Goal: Information Seeking & Learning: Learn about a topic

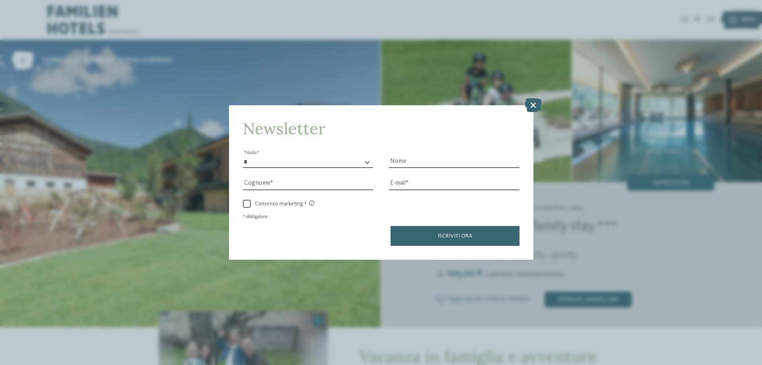
click at [529, 105] on icon at bounding box center [533, 105] width 17 height 14
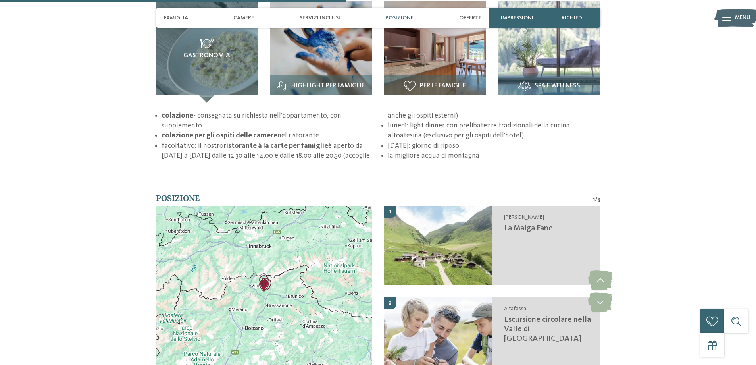
scroll to position [1349, 0]
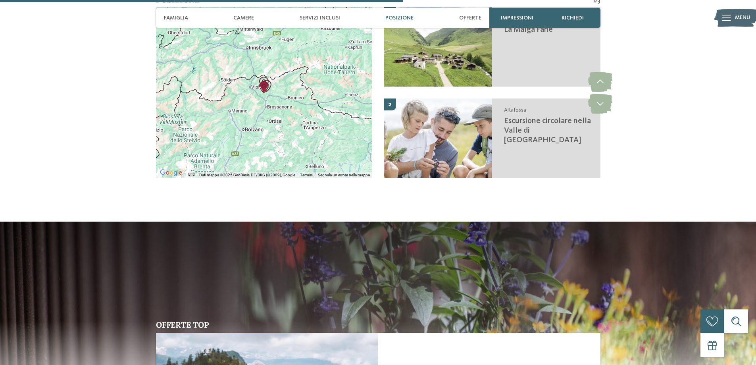
click at [289, 146] on div at bounding box center [264, 92] width 216 height 171
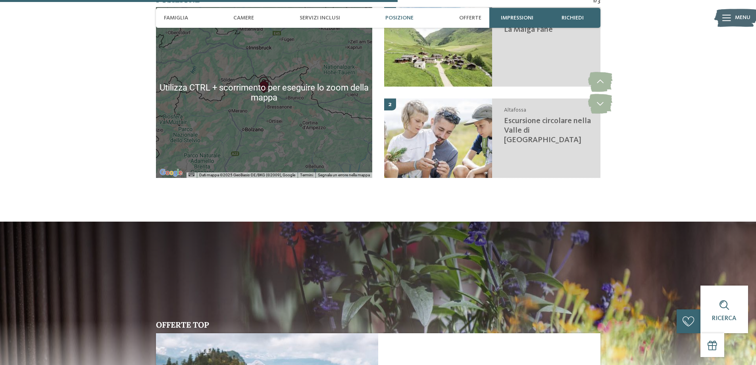
scroll to position [1191, 0]
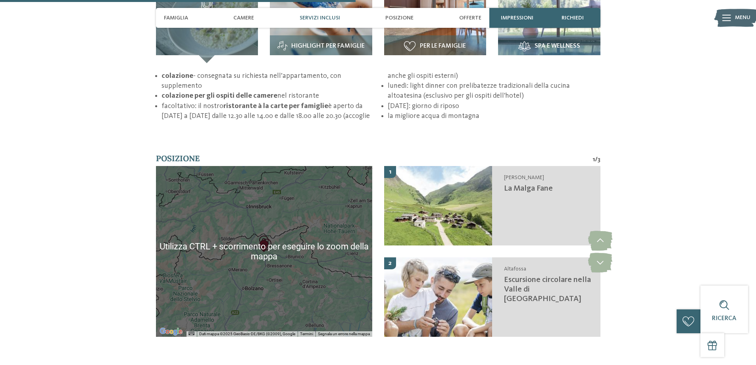
click at [265, 214] on div at bounding box center [264, 251] width 216 height 171
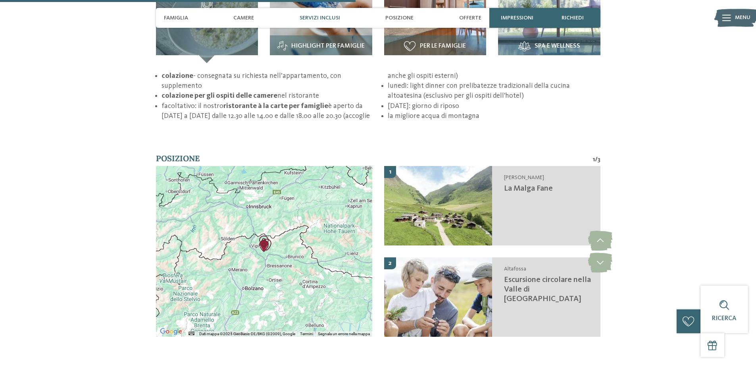
click at [254, 242] on div at bounding box center [264, 251] width 216 height 171
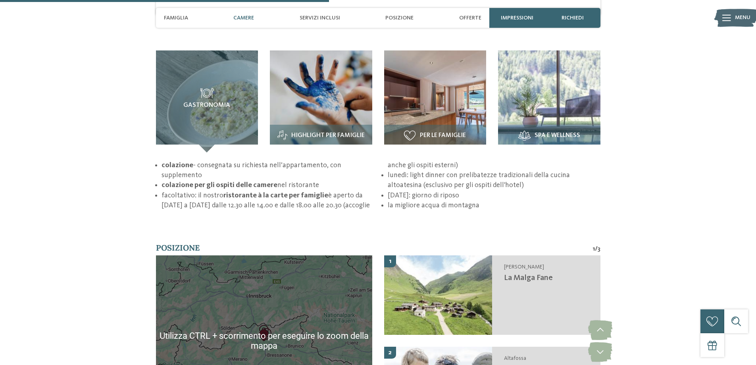
scroll to position [1111, 0]
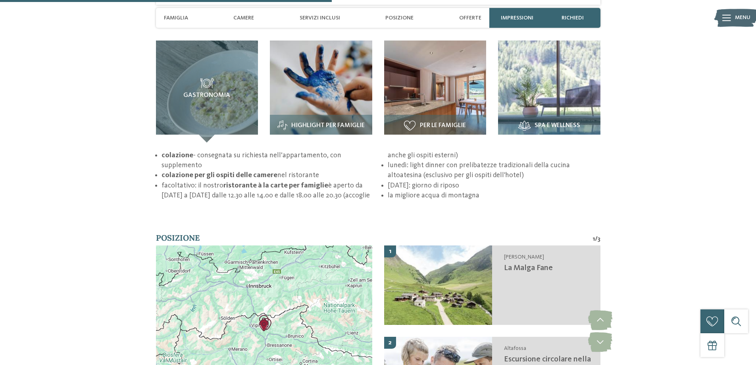
click at [259, 277] on div at bounding box center [264, 330] width 216 height 171
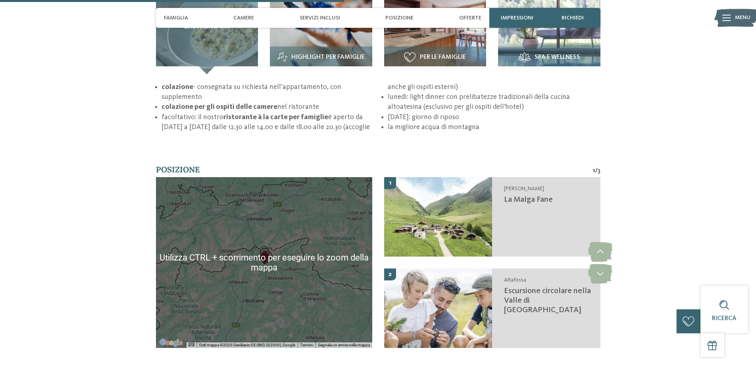
scroll to position [1191, 0]
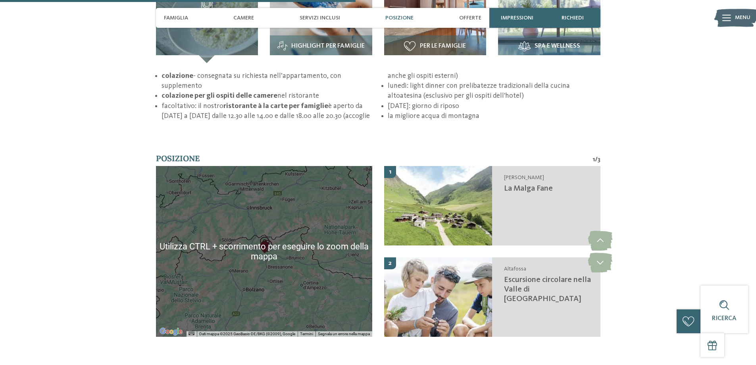
click at [241, 239] on div at bounding box center [264, 251] width 216 height 171
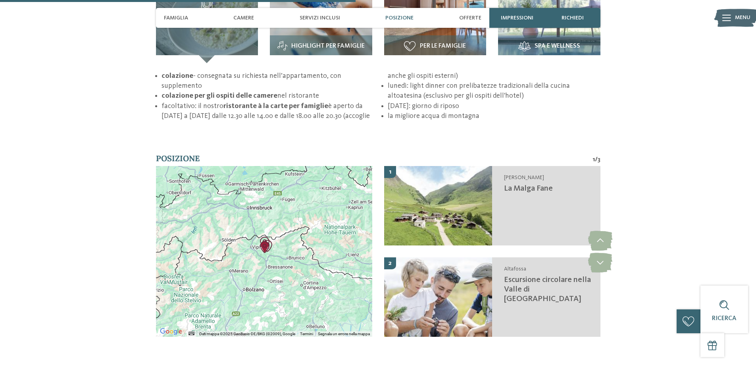
click at [241, 239] on div at bounding box center [264, 251] width 216 height 171
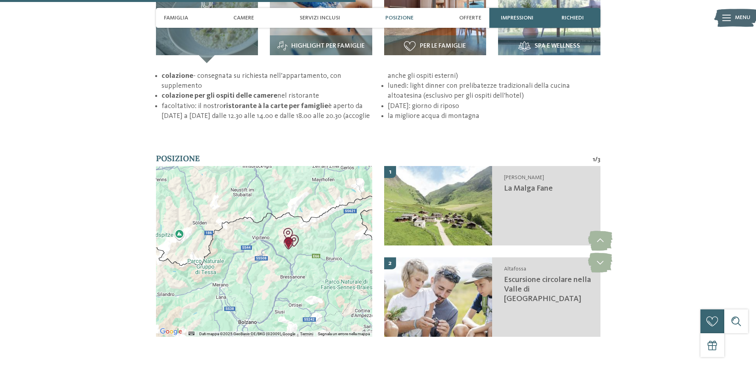
click at [245, 240] on div at bounding box center [264, 251] width 216 height 171
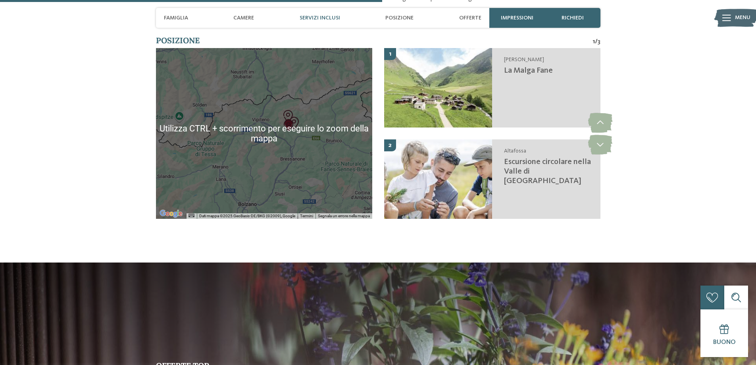
scroll to position [1270, 0]
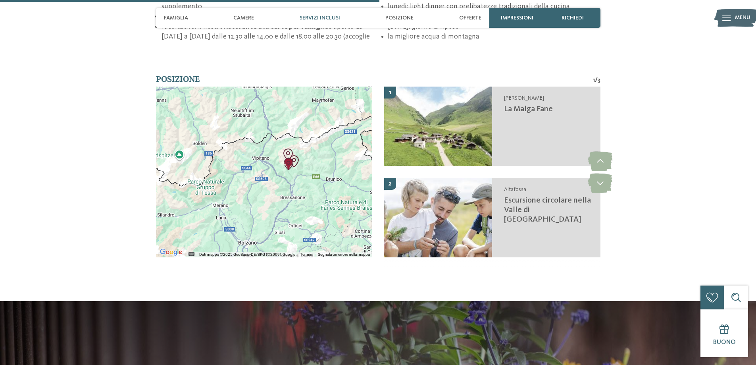
click at [277, 156] on div at bounding box center [264, 172] width 216 height 171
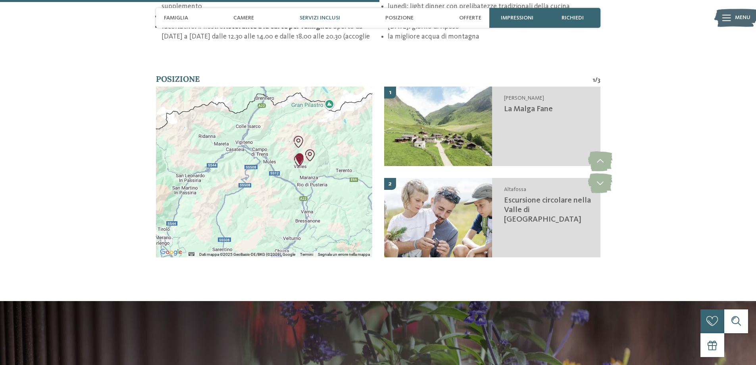
click at [277, 156] on div at bounding box center [264, 172] width 216 height 171
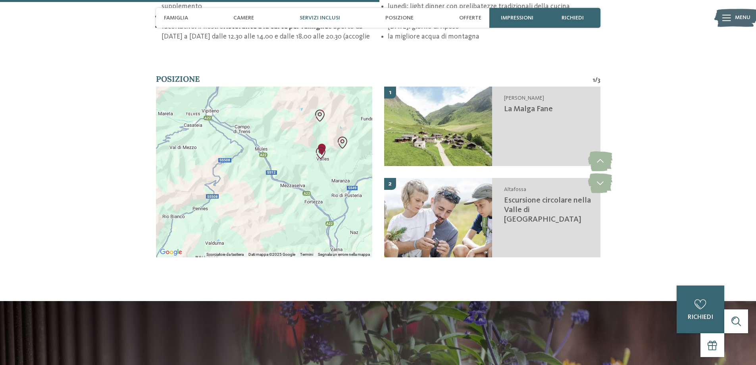
click at [248, 181] on div at bounding box center [264, 172] width 216 height 171
click at [307, 162] on div at bounding box center [264, 172] width 216 height 171
click at [307, 150] on div at bounding box center [264, 172] width 216 height 171
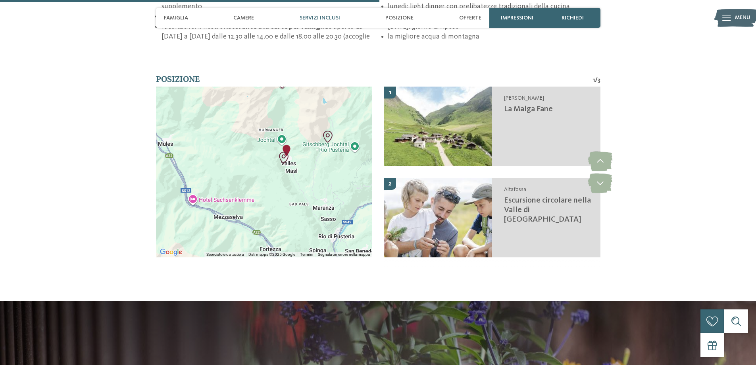
drag, startPoint x: 302, startPoint y: 141, endPoint x: 251, endPoint y: 154, distance: 52.9
click at [251, 154] on div at bounding box center [264, 172] width 216 height 171
click at [264, 152] on div at bounding box center [264, 172] width 216 height 171
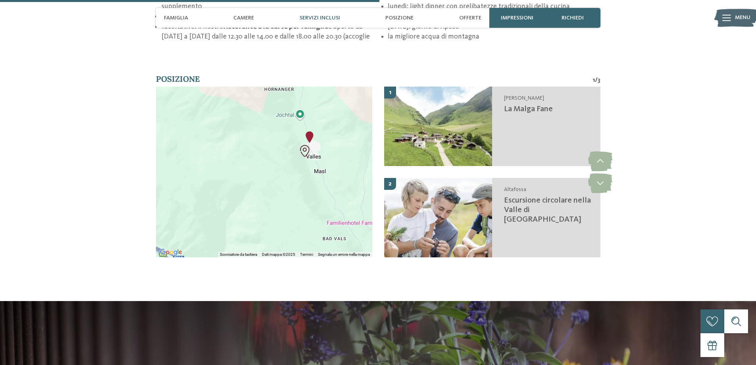
click at [271, 153] on div at bounding box center [264, 172] width 216 height 171
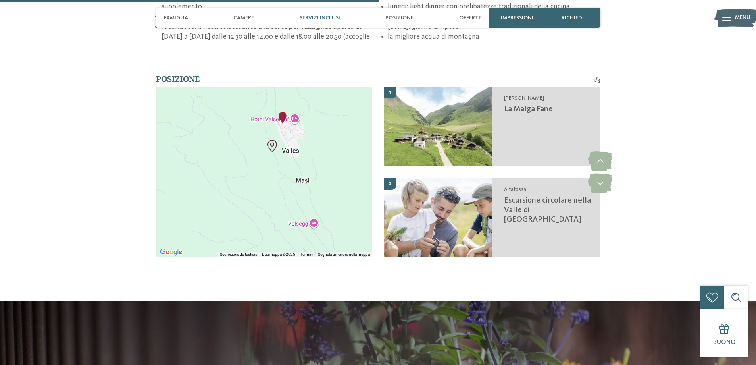
drag, startPoint x: 319, startPoint y: 153, endPoint x: 252, endPoint y: 163, distance: 67.7
click at [252, 163] on div at bounding box center [264, 172] width 216 height 171
click at [268, 160] on div at bounding box center [264, 172] width 216 height 171
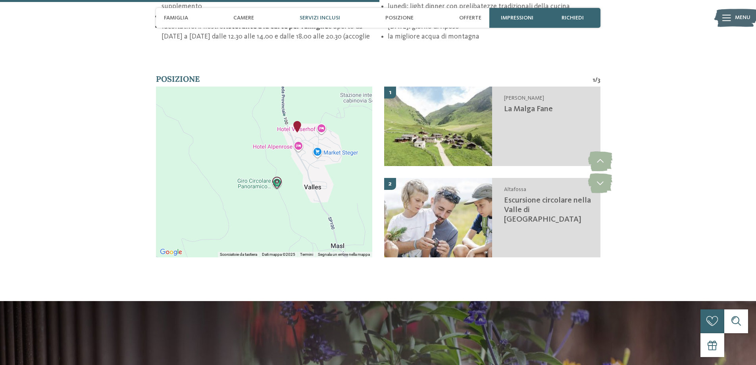
drag, startPoint x: 269, startPoint y: 158, endPoint x: 275, endPoint y: 212, distance: 54.7
click at [270, 222] on div at bounding box center [264, 172] width 216 height 171
click at [269, 182] on div at bounding box center [264, 172] width 216 height 171
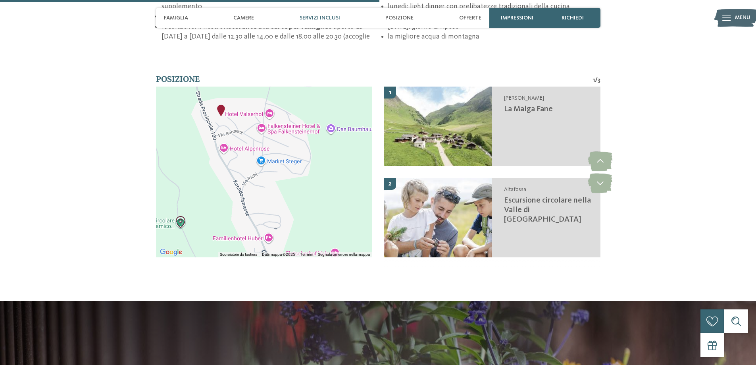
drag, startPoint x: 269, startPoint y: 182, endPoint x: 162, endPoint y: 232, distance: 117.9
click at [162, 232] on div "Utilizza CTRL + scorrimento per eseguire lo zoom della mappa Scorciatoie da tas…" at bounding box center [264, 172] width 216 height 171
click at [294, 176] on div at bounding box center [264, 172] width 216 height 171
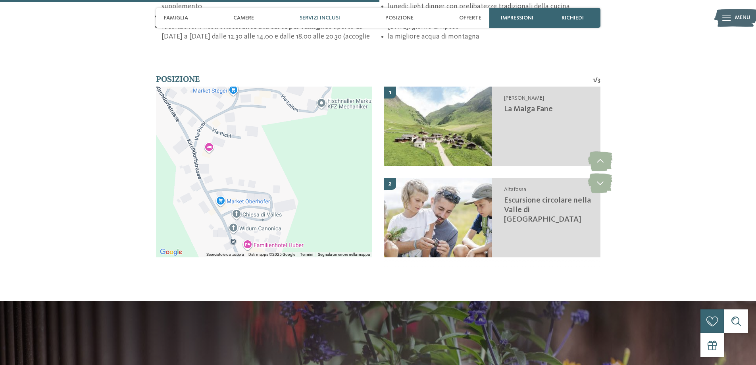
drag, startPoint x: 294, startPoint y: 176, endPoint x: 298, endPoint y: 129, distance: 47.4
click at [298, 129] on div at bounding box center [264, 172] width 216 height 171
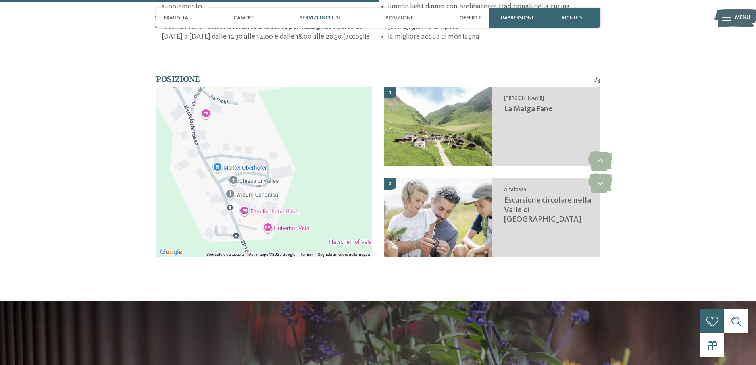
drag, startPoint x: 251, startPoint y: 181, endPoint x: 248, endPoint y: 146, distance: 35.9
click at [248, 146] on div at bounding box center [264, 172] width 216 height 171
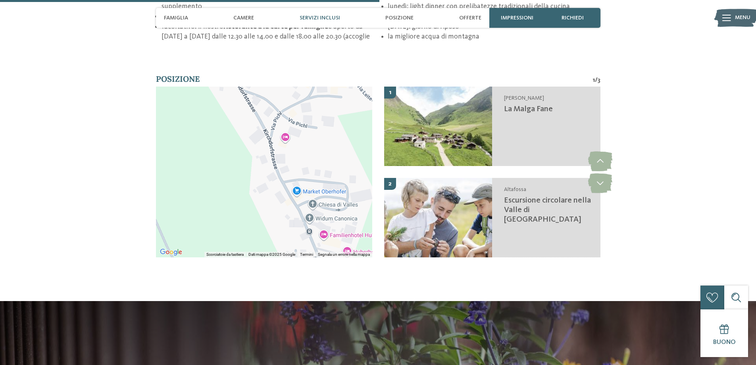
drag, startPoint x: 206, startPoint y: 171, endPoint x: 286, endPoint y: 192, distance: 82.1
click at [286, 192] on div at bounding box center [264, 172] width 216 height 171
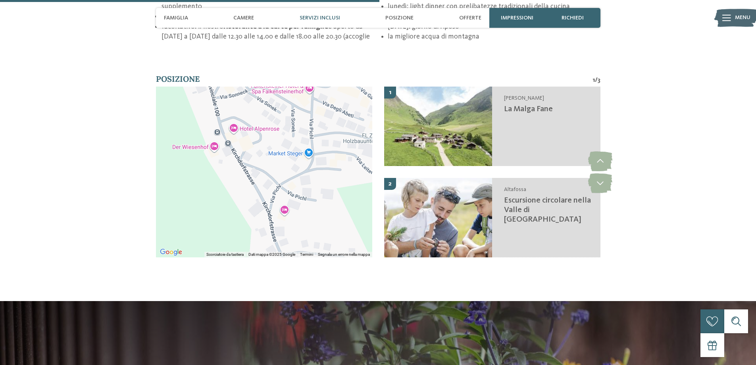
drag, startPoint x: 254, startPoint y: 139, endPoint x: 254, endPoint y: 215, distance: 76.2
click at [254, 215] on div at bounding box center [264, 172] width 216 height 171
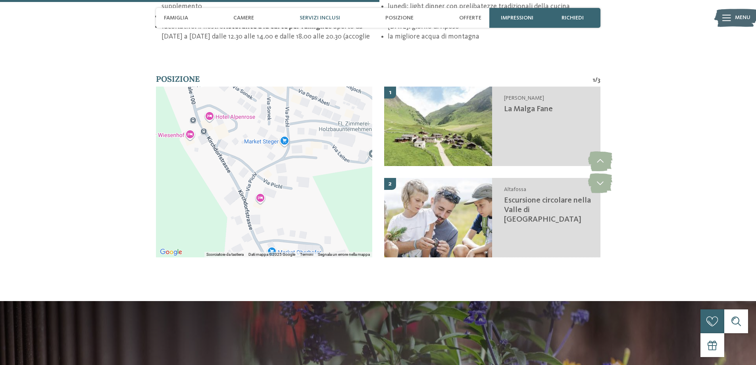
drag, startPoint x: 233, startPoint y: 176, endPoint x: 209, endPoint y: 168, distance: 25.2
click at [209, 168] on div at bounding box center [264, 172] width 216 height 171
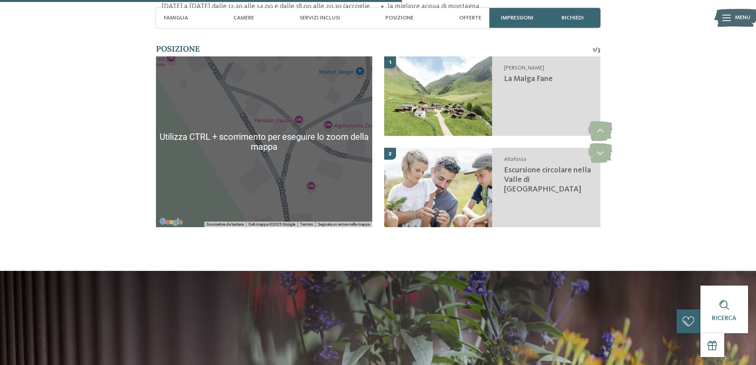
scroll to position [1349, 0]
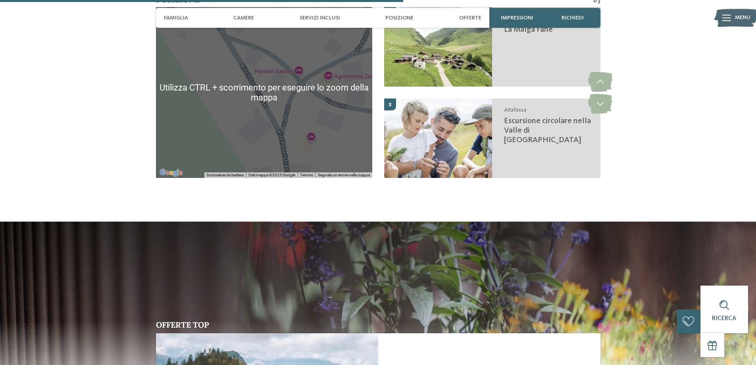
click at [214, 67] on div at bounding box center [264, 92] width 216 height 171
click at [220, 98] on div at bounding box center [264, 92] width 216 height 171
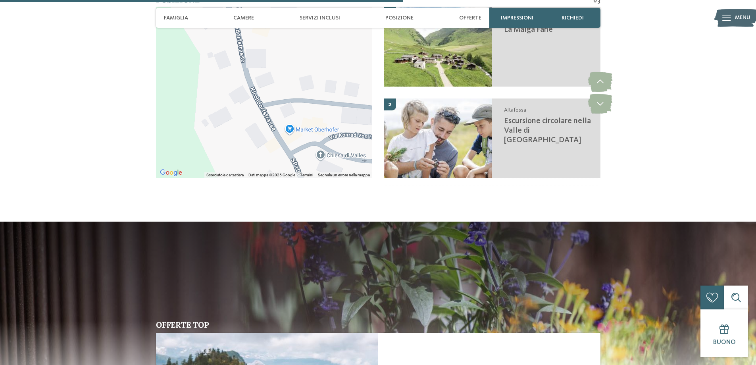
drag, startPoint x: 220, startPoint y: 98, endPoint x: 175, endPoint y: -16, distance: 122.9
click at [175, 0] on html "Solo un momento – il sito web sta caricando … DE IT da" at bounding box center [378, 125] width 756 height 2948
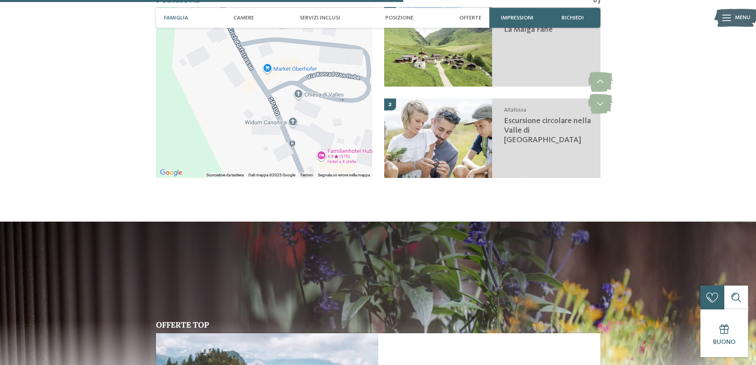
drag, startPoint x: 213, startPoint y: 82, endPoint x: 191, endPoint y: 20, distance: 65.8
click at [191, 20] on div "DE IT EN da" at bounding box center [378, 125] width 756 height 2948
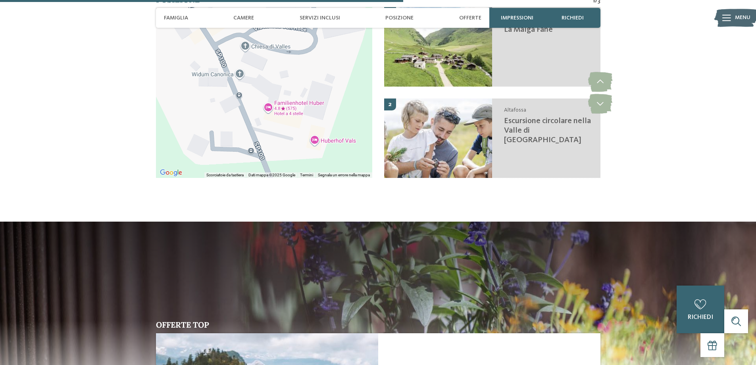
drag, startPoint x: 231, startPoint y: 83, endPoint x: 176, endPoint y: 32, distance: 74.7
click at [176, 32] on div at bounding box center [264, 92] width 216 height 171
click at [214, 102] on div at bounding box center [264, 92] width 216 height 171
click at [202, 78] on div at bounding box center [264, 92] width 216 height 171
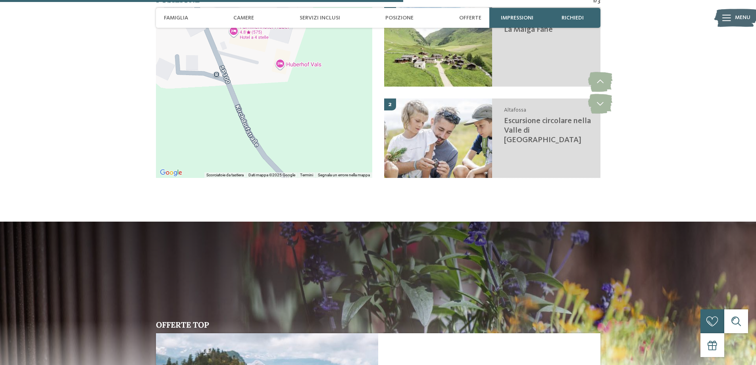
drag, startPoint x: 202, startPoint y: 78, endPoint x: 166, endPoint y: 2, distance: 84.0
click at [166, 2] on body "Solo un momento – il sito web sta caricando … DE IT" at bounding box center [378, 125] width 756 height 2948
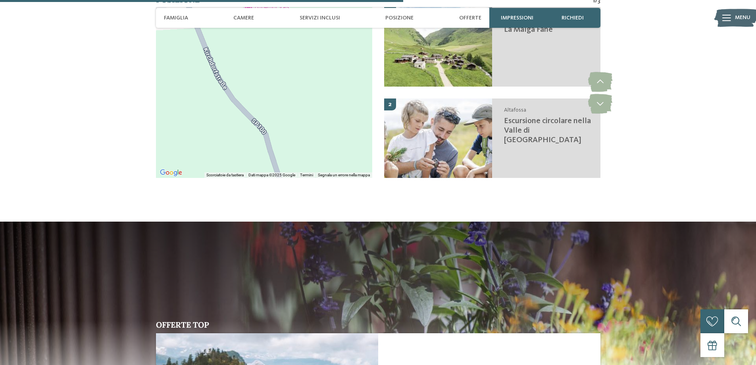
drag, startPoint x: 215, startPoint y: 99, endPoint x: 183, endPoint y: 40, distance: 67.3
click at [183, 40] on div at bounding box center [264, 92] width 216 height 171
drag, startPoint x: 199, startPoint y: 69, endPoint x: 177, endPoint y: 19, distance: 55.4
click at [177, 19] on div "DE IT EN da" at bounding box center [378, 125] width 756 height 2948
drag, startPoint x: 219, startPoint y: 88, endPoint x: 187, endPoint y: 10, distance: 84.2
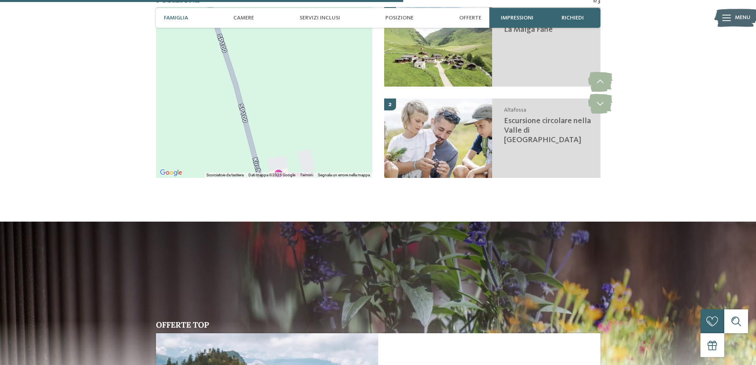
click at [187, 10] on div "DE IT EN da" at bounding box center [378, 125] width 756 height 2948
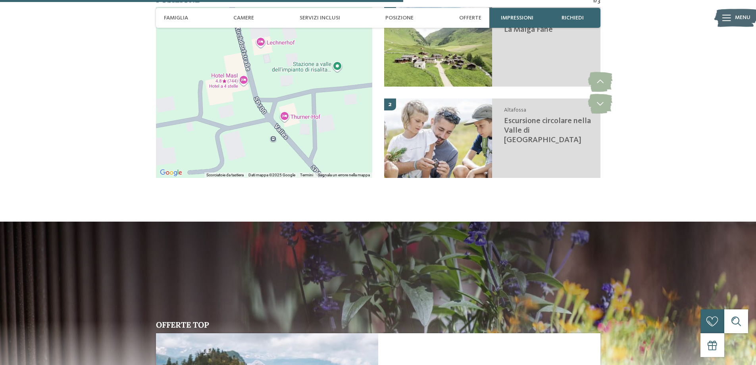
drag, startPoint x: 260, startPoint y: 95, endPoint x: 291, endPoint y: 41, distance: 62.6
click at [291, 41] on div at bounding box center [264, 92] width 216 height 171
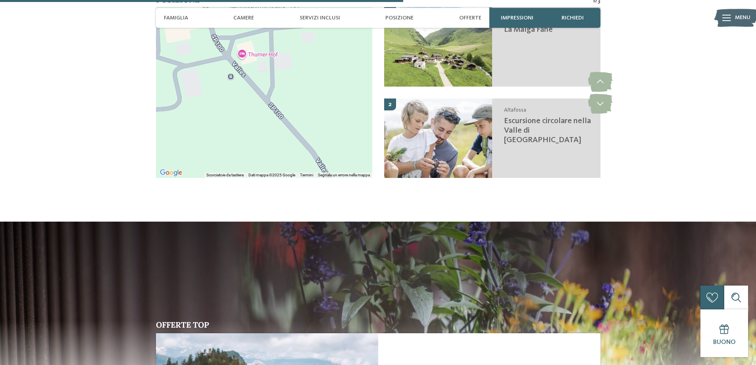
drag, startPoint x: 308, startPoint y: 105, endPoint x: 284, endPoint y: 95, distance: 25.4
click at [265, 43] on div at bounding box center [264, 92] width 216 height 171
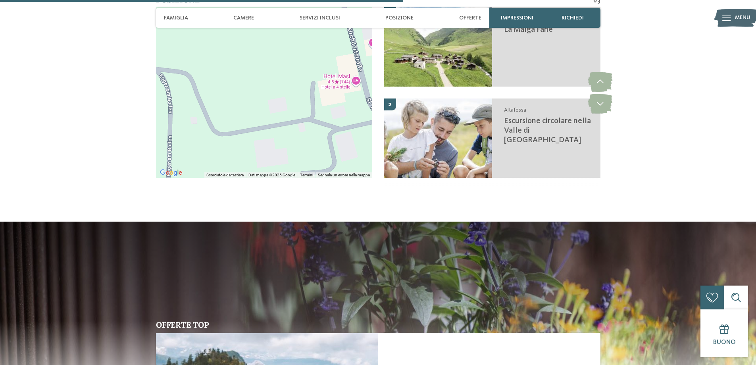
drag, startPoint x: 278, startPoint y: 105, endPoint x: 414, endPoint y: 165, distance: 148.4
click at [433, 167] on div "← Sposta a sinistra → Sposta a destra ↑ Sposta in alto ↓ Sposta in basso + Aume…" at bounding box center [378, 98] width 444 height 183
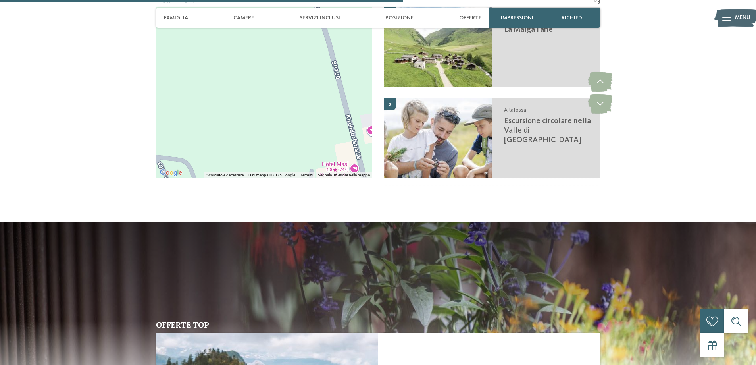
drag, startPoint x: 275, startPoint y: 85, endPoint x: 273, endPoint y: 177, distance: 91.3
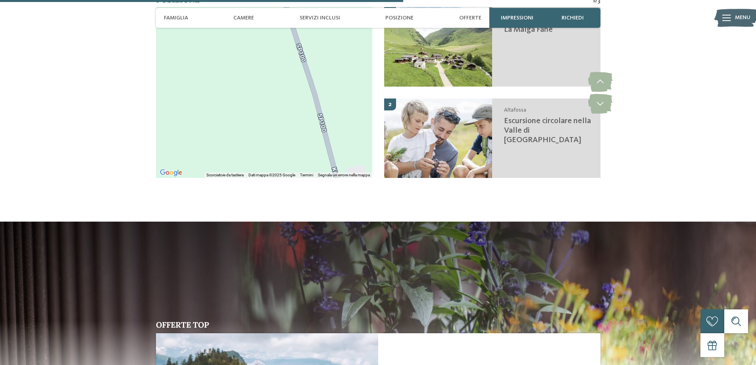
drag, startPoint x: 245, startPoint y: 103, endPoint x: 206, endPoint y: 210, distance: 114.0
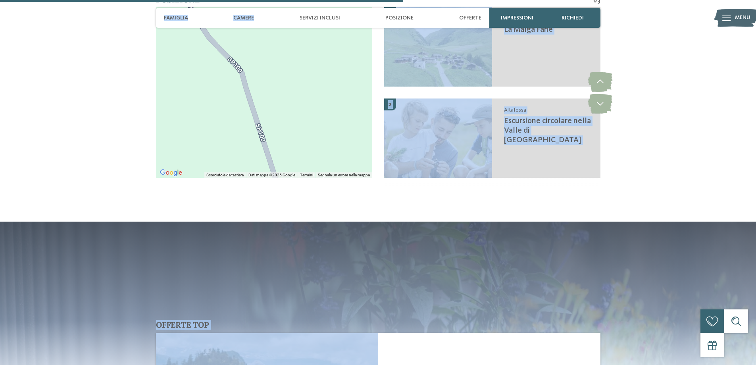
drag, startPoint x: 285, startPoint y: 16, endPoint x: 294, endPoint y: 76, distance: 60.1
click at [340, 123] on div "DE IT EN da" at bounding box center [378, 125] width 756 height 2948
drag, startPoint x: 291, startPoint y: 74, endPoint x: 339, endPoint y: 123, distance: 68.5
click at [339, 123] on div at bounding box center [264, 92] width 216 height 171
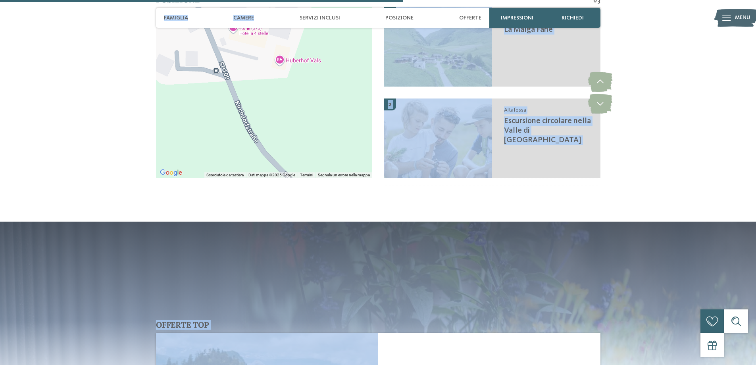
drag, startPoint x: 260, startPoint y: 80, endPoint x: 269, endPoint y: 154, distance: 74.8
click at [269, 154] on div "Utilizza CTRL + scorrimento per eseguire lo zoom della mappa Scorciatoie da tas…" at bounding box center [264, 92] width 216 height 171
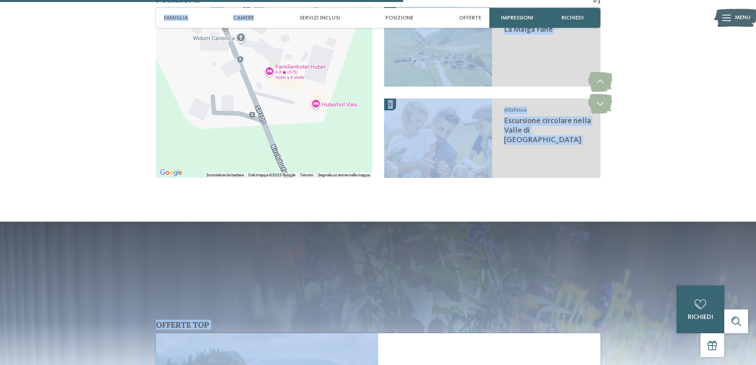
drag, startPoint x: 284, startPoint y: 74, endPoint x: 332, endPoint y: 135, distance: 77.1
click at [332, 135] on div at bounding box center [264, 92] width 216 height 171
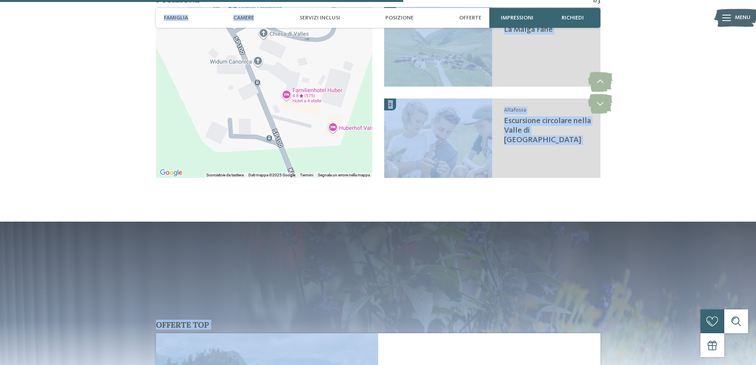
click at [227, 96] on div at bounding box center [264, 92] width 216 height 171
click at [300, 78] on div at bounding box center [264, 92] width 216 height 171
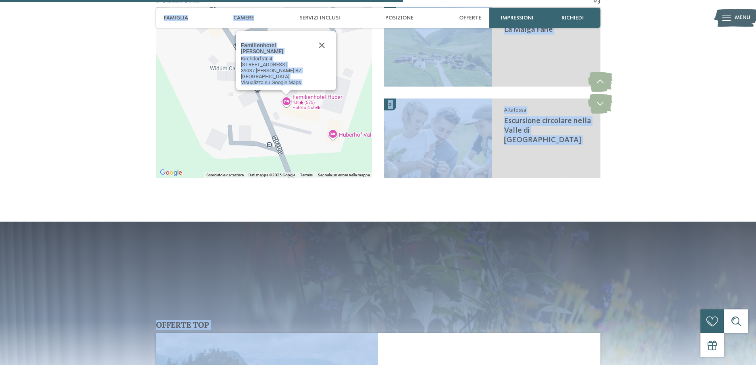
click at [339, 117] on div "Familienhotel [PERSON_NAME] Familienhotel [PERSON_NAME] [GEOGRAPHIC_DATA]. 4 [S…" at bounding box center [264, 92] width 216 height 171
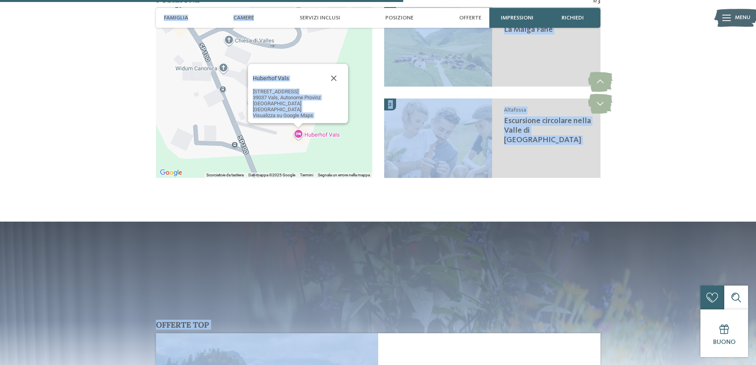
click at [254, 127] on div "Huberhof Vals Huberhof Vals [STREET_ADDRESS] Visualizza su Google Maps" at bounding box center [264, 92] width 216 height 171
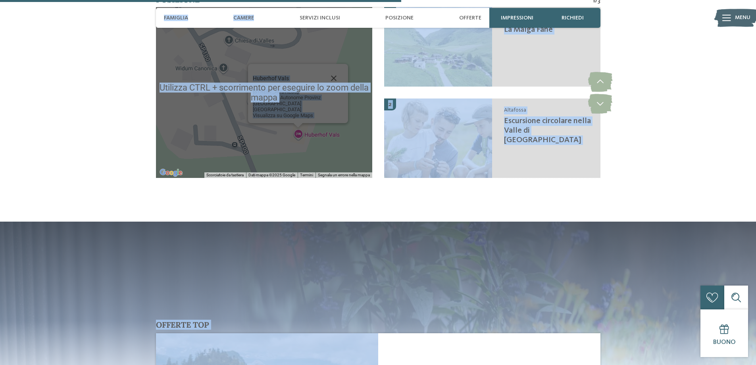
scroll to position [1191, 0]
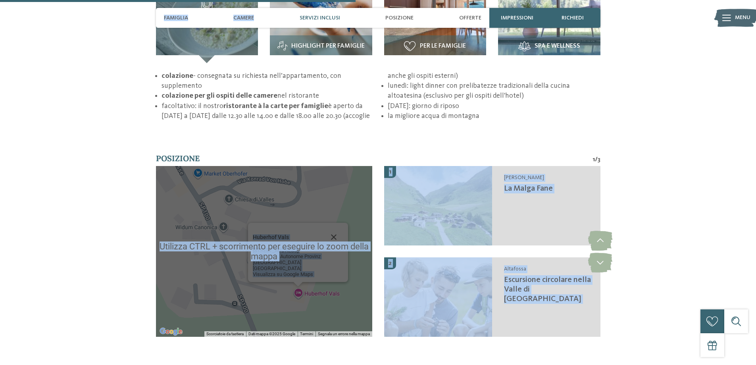
click at [277, 227] on div "Huberhof Vals" at bounding box center [288, 236] width 71 height 19
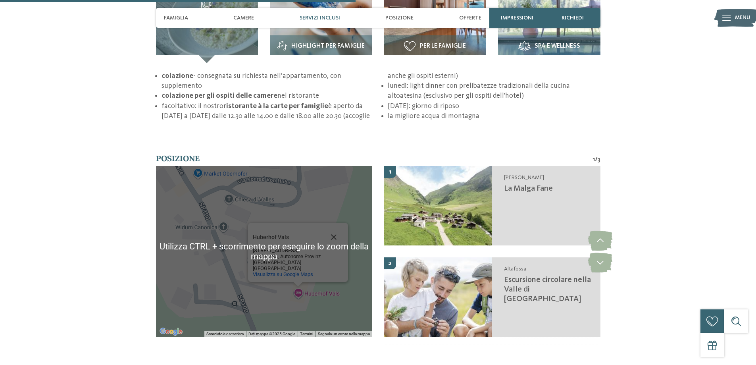
click at [266, 253] on div "39037 Vals, Autonome Provinz [GEOGRAPHIC_DATA]" at bounding box center [288, 259] width 71 height 12
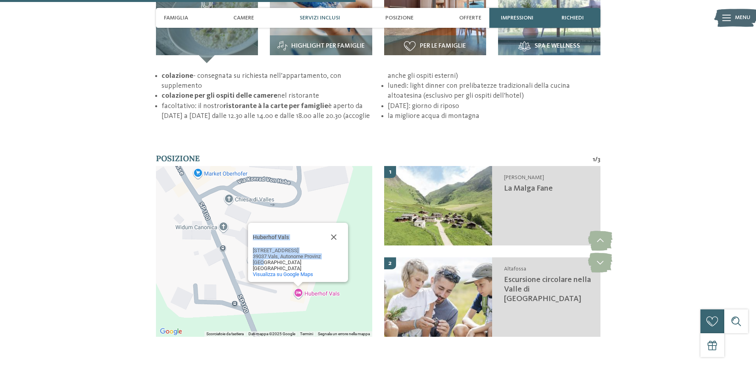
drag, startPoint x: 265, startPoint y: 242, endPoint x: 246, endPoint y: 229, distance: 22.9
click at [274, 279] on div "Huberhof Vals Huberhof Vals [STREET_ADDRESS] Visualizza su Google Maps" at bounding box center [264, 251] width 216 height 171
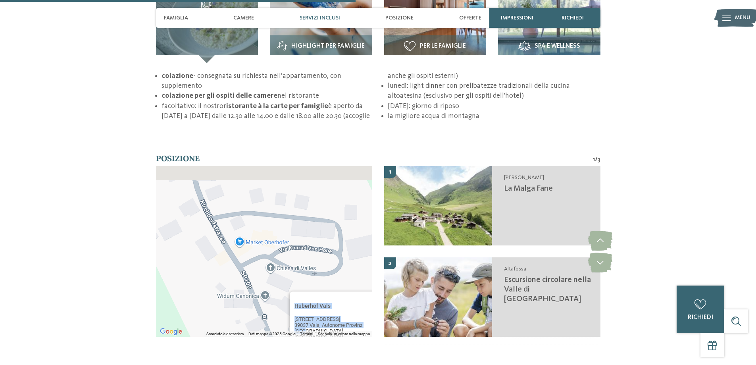
drag, startPoint x: 231, startPoint y: 194, endPoint x: 300, endPoint y: 296, distance: 123.5
click at [300, 296] on div "Huberhof Vals Huberhof Vals [STREET_ADDRESS] Visualizza su Google Maps" at bounding box center [264, 251] width 216 height 171
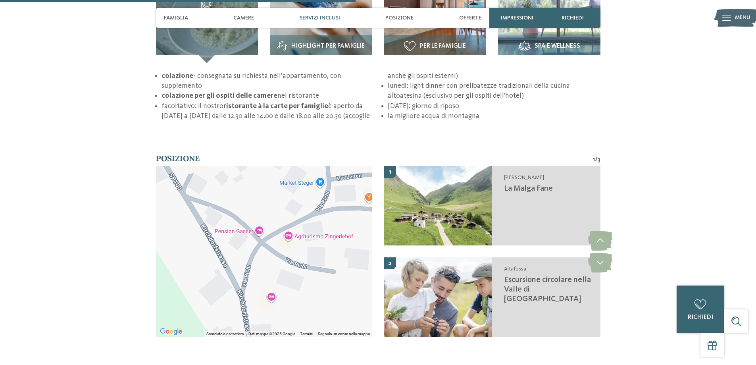
drag, startPoint x: 270, startPoint y: 188, endPoint x: 300, endPoint y: 319, distance: 134.4
click at [300, 319] on div "← Sposta a sinistra → Sposta a destra ↑ Sposta in alto ↓ Sposta in basso + Aume…" at bounding box center [264, 257] width 216 height 183
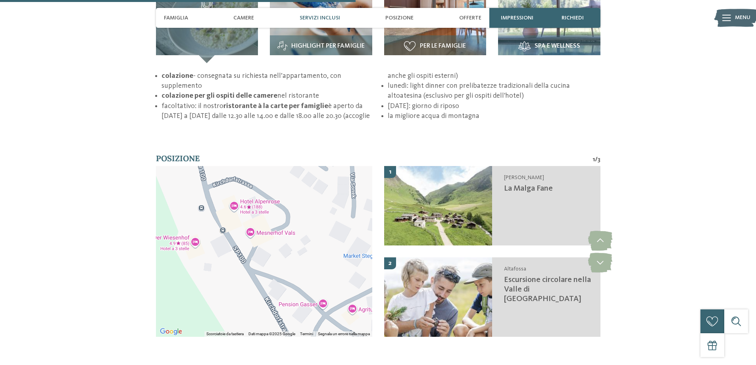
drag, startPoint x: 280, startPoint y: 244, endPoint x: 312, endPoint y: 284, distance: 50.8
click at [343, 319] on div "← Sposta a sinistra → Sposta a destra ↑ Sposta in alto ↓ Sposta in basso + Aume…" at bounding box center [264, 257] width 216 height 183
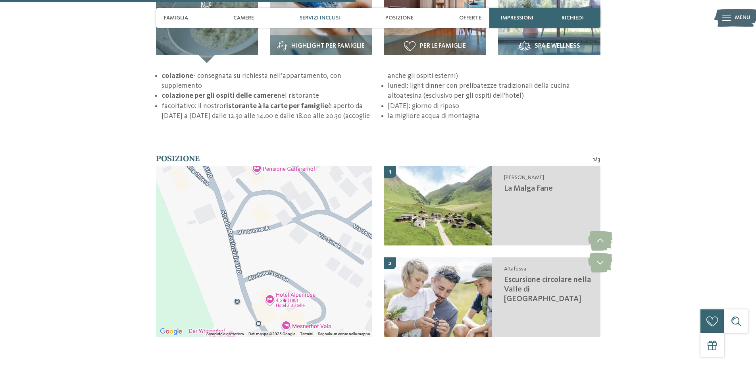
drag, startPoint x: 262, startPoint y: 192, endPoint x: 297, endPoint y: 287, distance: 101.6
click at [297, 287] on div "Huberhof Vals Huberhof Vals [STREET_ADDRESS] Visualizza su Google Maps" at bounding box center [264, 251] width 216 height 171
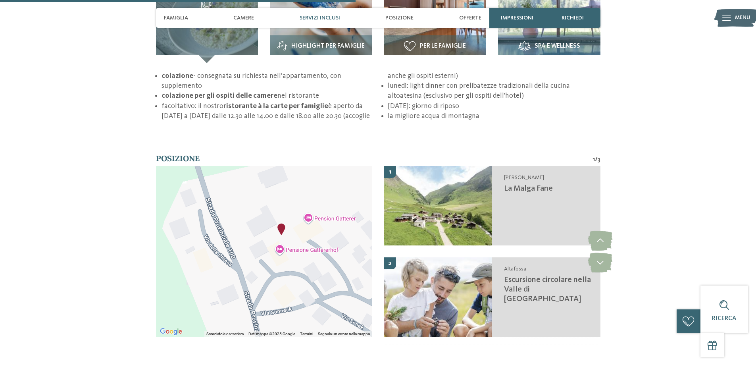
drag, startPoint x: 254, startPoint y: 185, endPoint x: 277, endPoint y: 267, distance: 85.4
click at [277, 267] on div "Huberhof Vals Huberhof Vals [STREET_ADDRESS] Visualizza su Google Maps" at bounding box center [264, 251] width 216 height 171
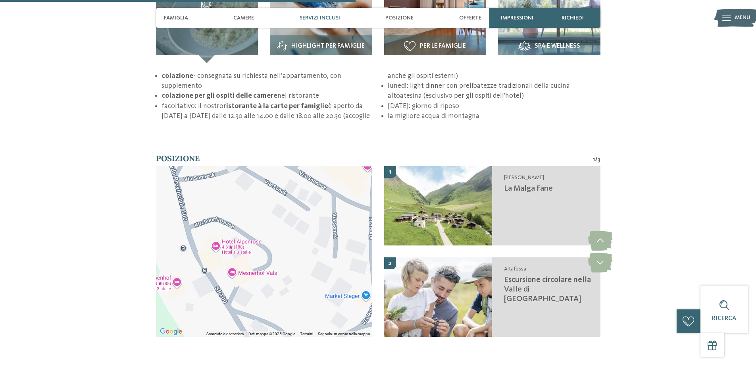
drag, startPoint x: 301, startPoint y: 283, endPoint x: 224, endPoint y: 148, distance: 155.3
click at [224, 166] on div "Huberhof Vals Huberhof Vals [STREET_ADDRESS] Visualizza su Google Maps" at bounding box center [264, 251] width 216 height 171
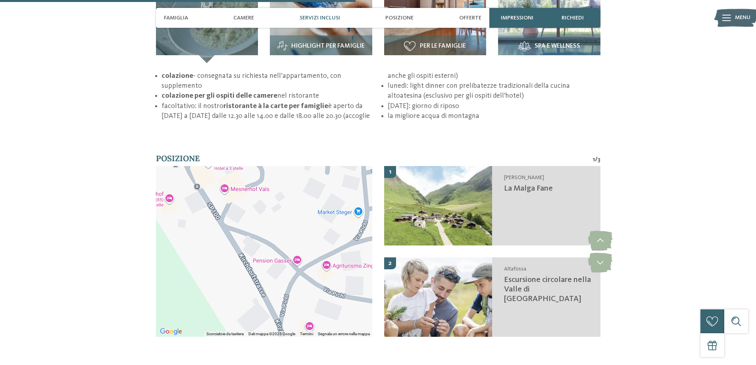
drag, startPoint x: 260, startPoint y: 231, endPoint x: 253, endPoint y: 146, distance: 85.7
click at [253, 153] on section "Posizione 1 / 3 ← Sposta a sinistra → Sposta a destra ↑ Sposta in alto ↓ Sposta…" at bounding box center [378, 251] width 540 height 196
click at [297, 241] on div "Huberhof Vals Huberhof Vals [STREET_ADDRESS] Visualizza su Google Maps" at bounding box center [264, 251] width 216 height 171
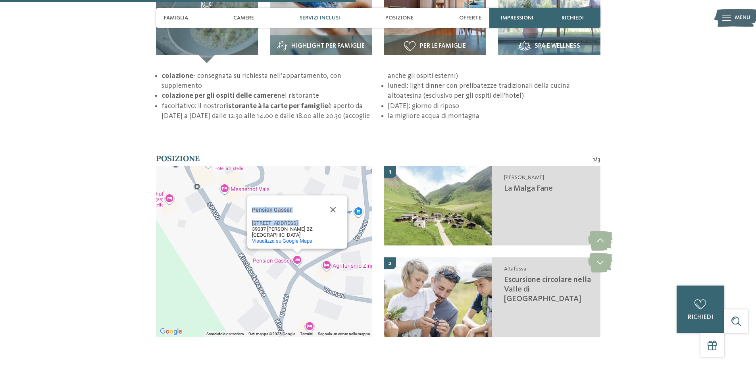
click at [204, 185] on div "Pension Gasser Pension Gasser [STREET_ADDRESS][PERSON_NAME] Visualizza su Googl…" at bounding box center [264, 251] width 216 height 171
click at [167, 185] on div "Pension Gasser Pension Gasser [STREET_ADDRESS][PERSON_NAME] Visualizza su Googl…" at bounding box center [264, 251] width 216 height 171
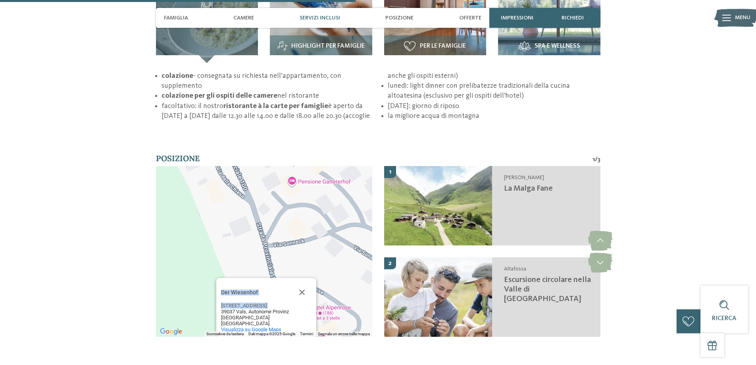
drag, startPoint x: 278, startPoint y: 240, endPoint x: 319, endPoint y: 336, distance: 104.9
click at [320, 338] on div "torna alla panoramica degli alberghi da Impressioni" at bounding box center [378, 80] width 756 height 2462
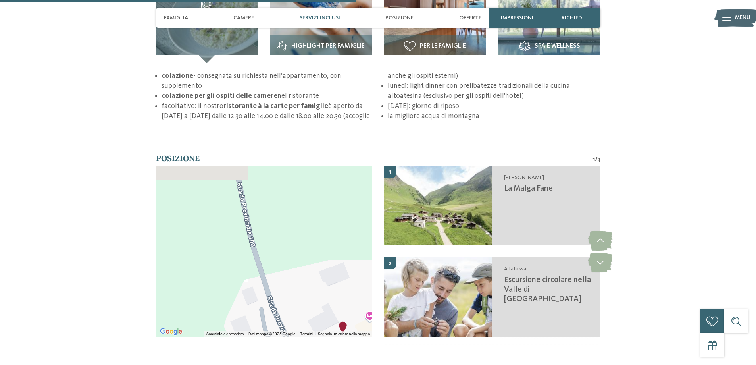
drag, startPoint x: 289, startPoint y: 185, endPoint x: 331, endPoint y: 337, distance: 157.3
click at [332, 337] on div "torna alla panoramica degli alberghi da Impressioni" at bounding box center [378, 80] width 756 height 2462
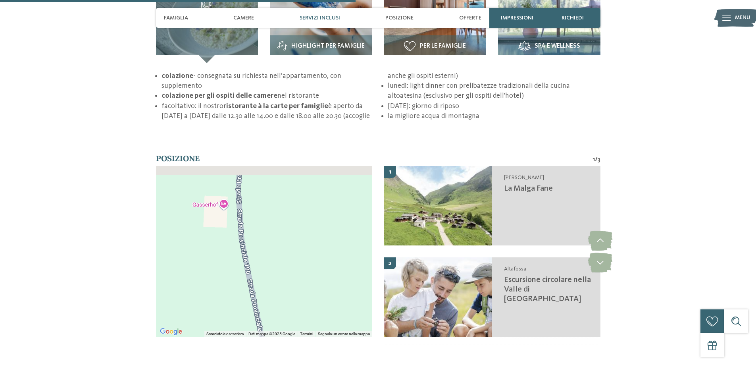
drag, startPoint x: 293, startPoint y: 185, endPoint x: 290, endPoint y: 273, distance: 88.1
click at [290, 273] on div "Der Wiesenhof Der Wiesenhof [STREET_ADDRESS] Visualizza su Google Maps" at bounding box center [264, 251] width 216 height 171
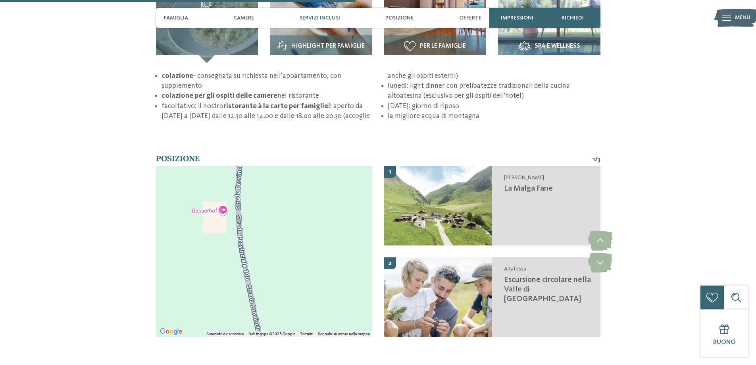
drag, startPoint x: 277, startPoint y: 213, endPoint x: 282, endPoint y: 297, distance: 84.3
click at [282, 296] on div "Der Wiesenhof Der Wiesenhof [STREET_ADDRESS] Visualizza su Google Maps" at bounding box center [264, 251] width 216 height 171
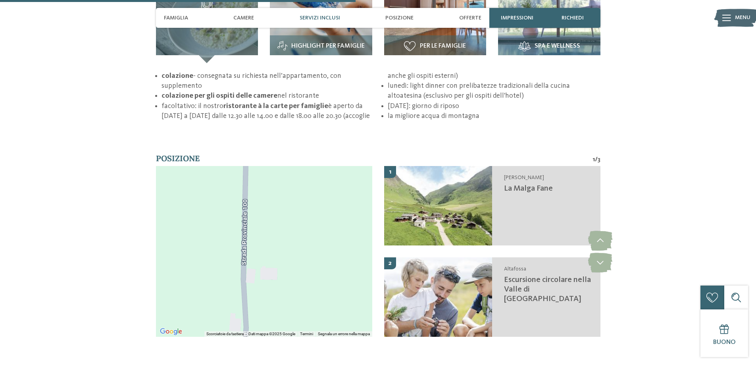
drag, startPoint x: 282, startPoint y: 174, endPoint x: 290, endPoint y: 272, distance: 98.0
click at [290, 269] on div "Der Wiesenhof Der Wiesenhof [STREET_ADDRESS] Visualizza su Google Maps" at bounding box center [264, 251] width 216 height 171
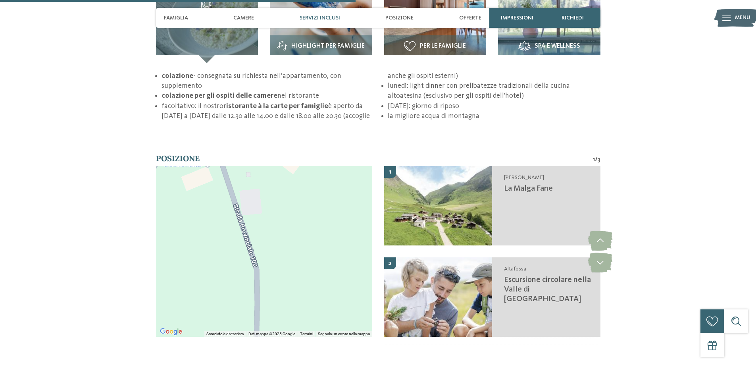
drag, startPoint x: 276, startPoint y: 194, endPoint x: 292, endPoint y: 269, distance: 76.4
click at [292, 268] on div "Der Wiesenhof Der Wiesenhof [STREET_ADDRESS] Visualizza su Google Maps" at bounding box center [264, 251] width 216 height 171
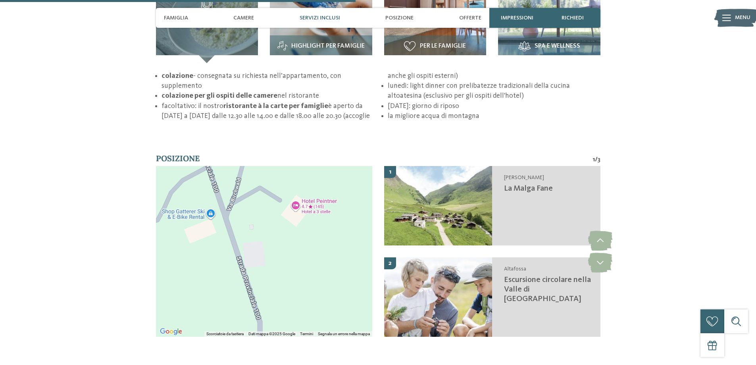
click at [307, 190] on div "Der Wiesenhof Der Wiesenhof [STREET_ADDRESS] Visualizza su Google Maps" at bounding box center [264, 251] width 216 height 171
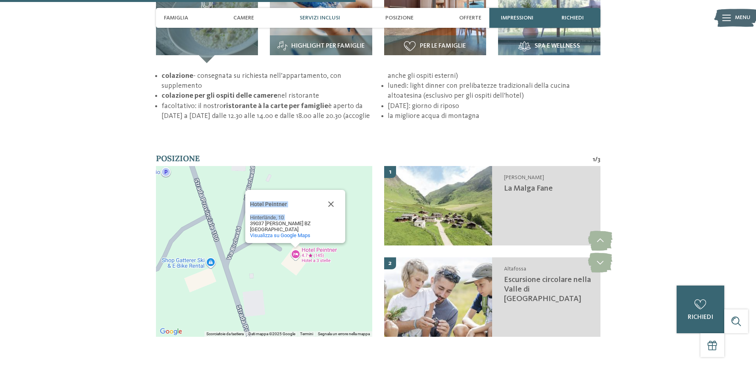
click at [226, 233] on div "[GEOGRAPHIC_DATA][STREET_ADDRESS][PERSON_NAME] Visualizza su Google Maps" at bounding box center [264, 251] width 216 height 171
click at [327, 194] on button "Chiudi" at bounding box center [330, 203] width 19 height 19
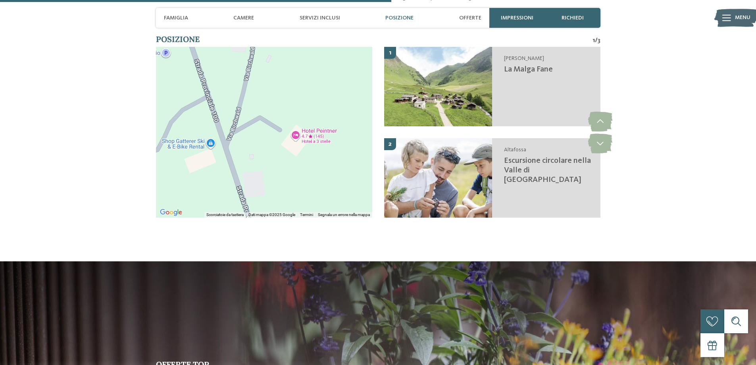
click at [253, 113] on div at bounding box center [264, 132] width 216 height 171
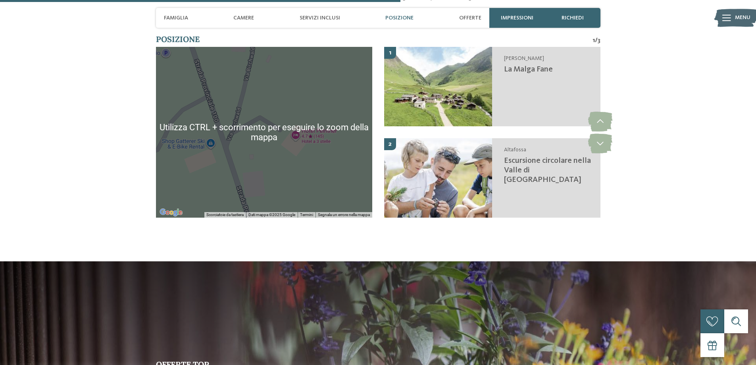
scroll to position [1389, 0]
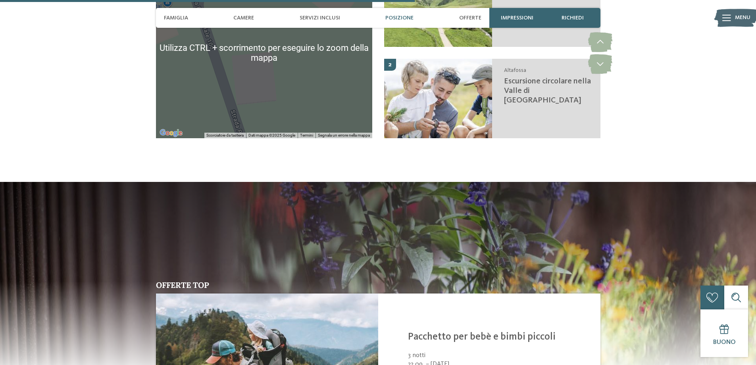
click at [252, 85] on div at bounding box center [264, 52] width 216 height 171
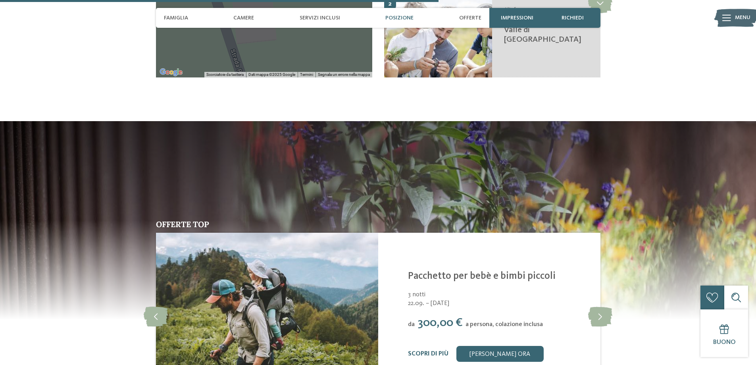
scroll to position [1468, 0]
